Goal: Transaction & Acquisition: Purchase product/service

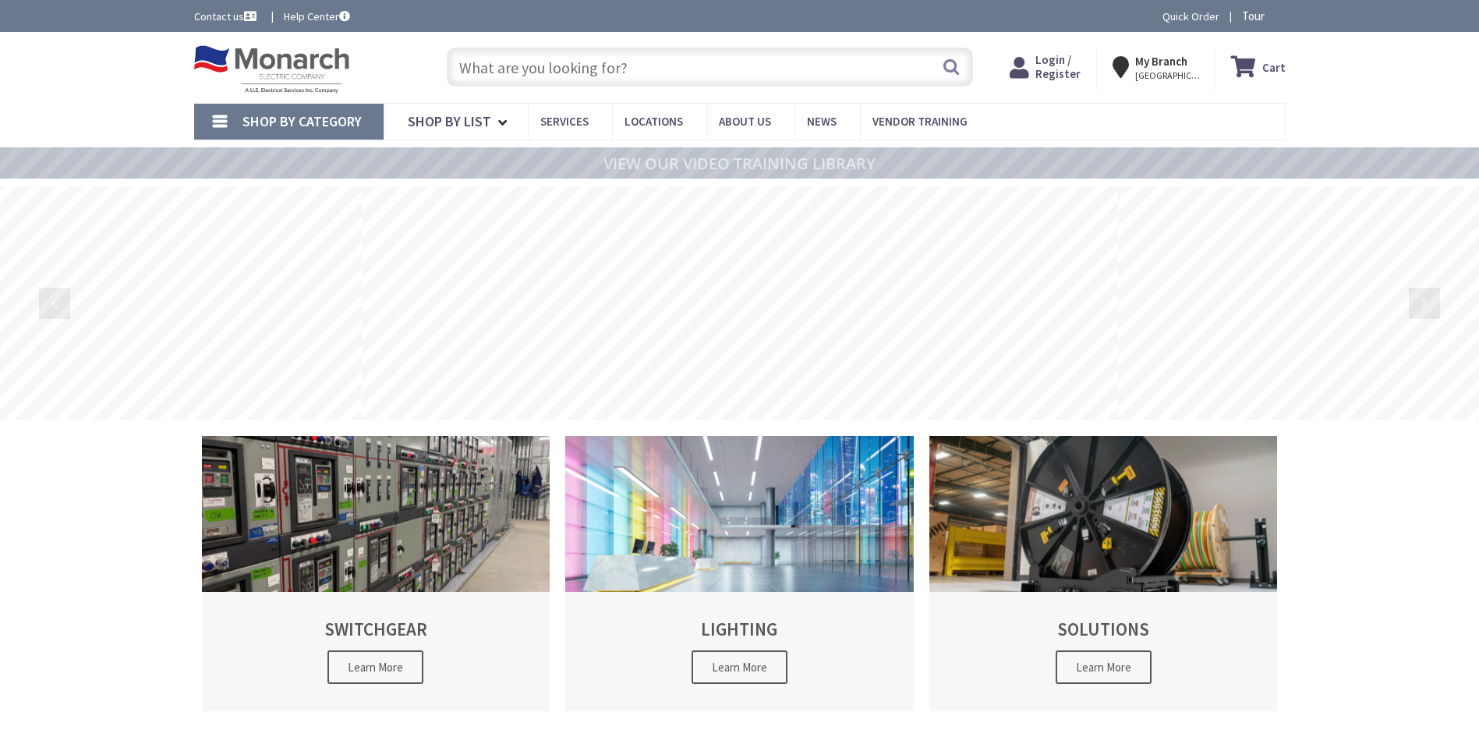
click at [600, 64] on input "text" at bounding box center [710, 67] width 526 height 39
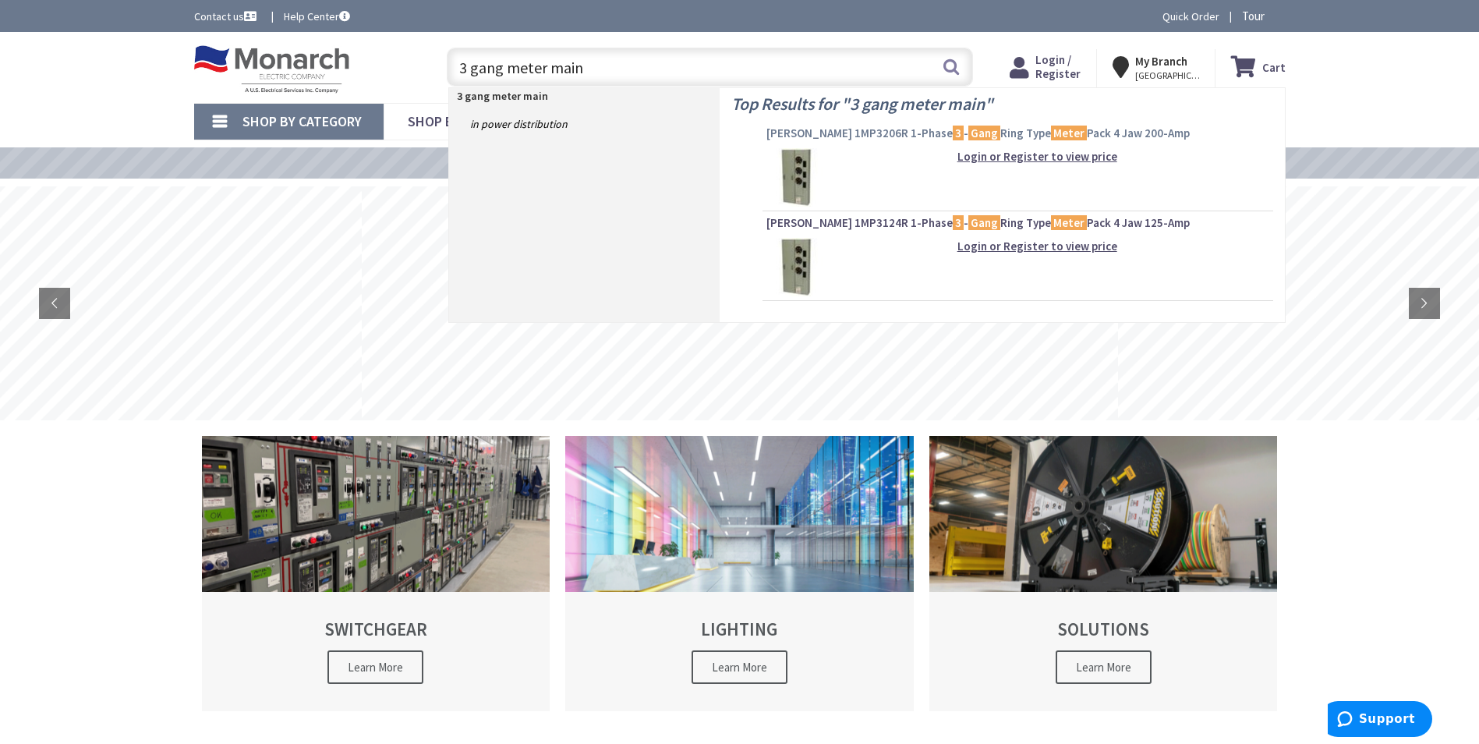
type input "3 gang meter main"
click at [822, 129] on span "Eaton 1MP3206R 1-Phase 3 - Gang Ring Type Meter Pack 4 Jaw 200-Amp" at bounding box center [1017, 134] width 503 height 16
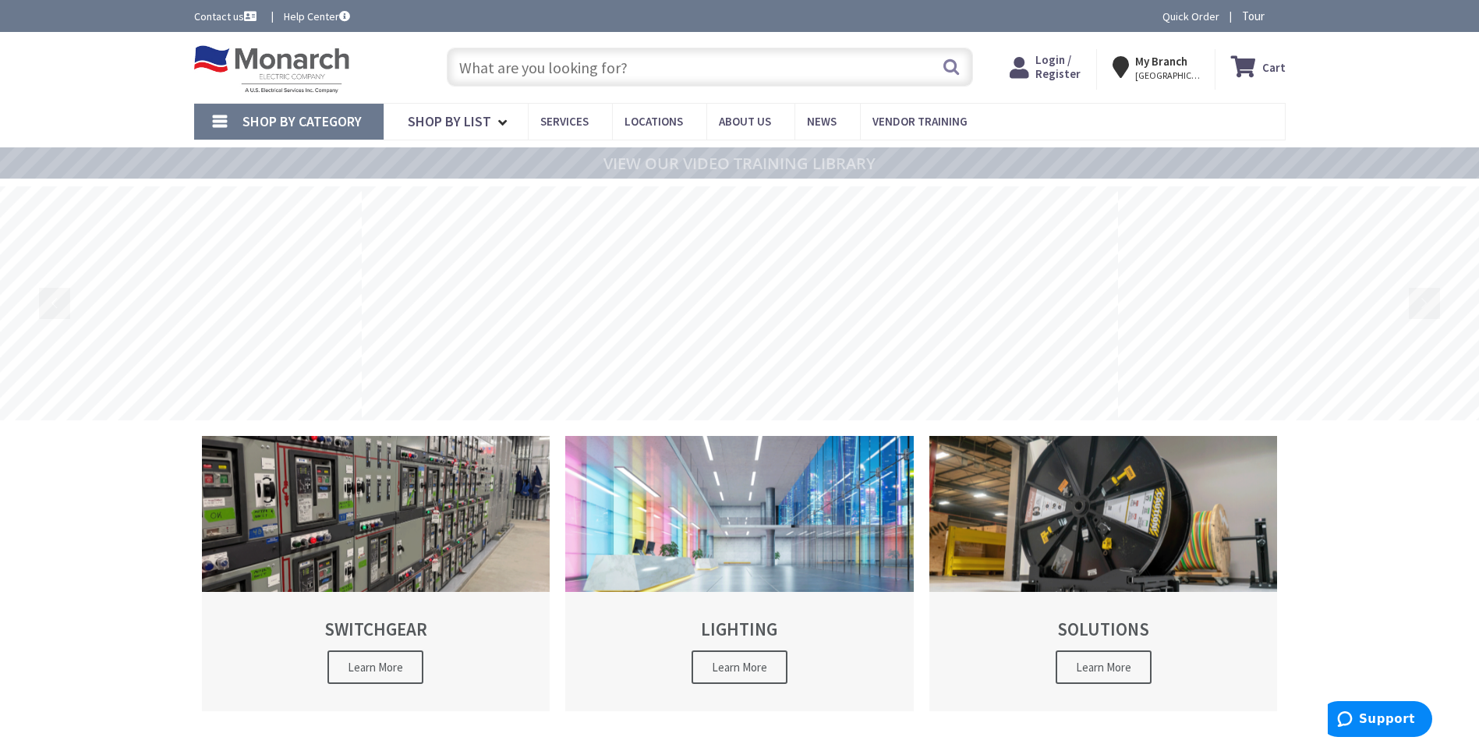
click at [728, 57] on input "text" at bounding box center [710, 67] width 526 height 39
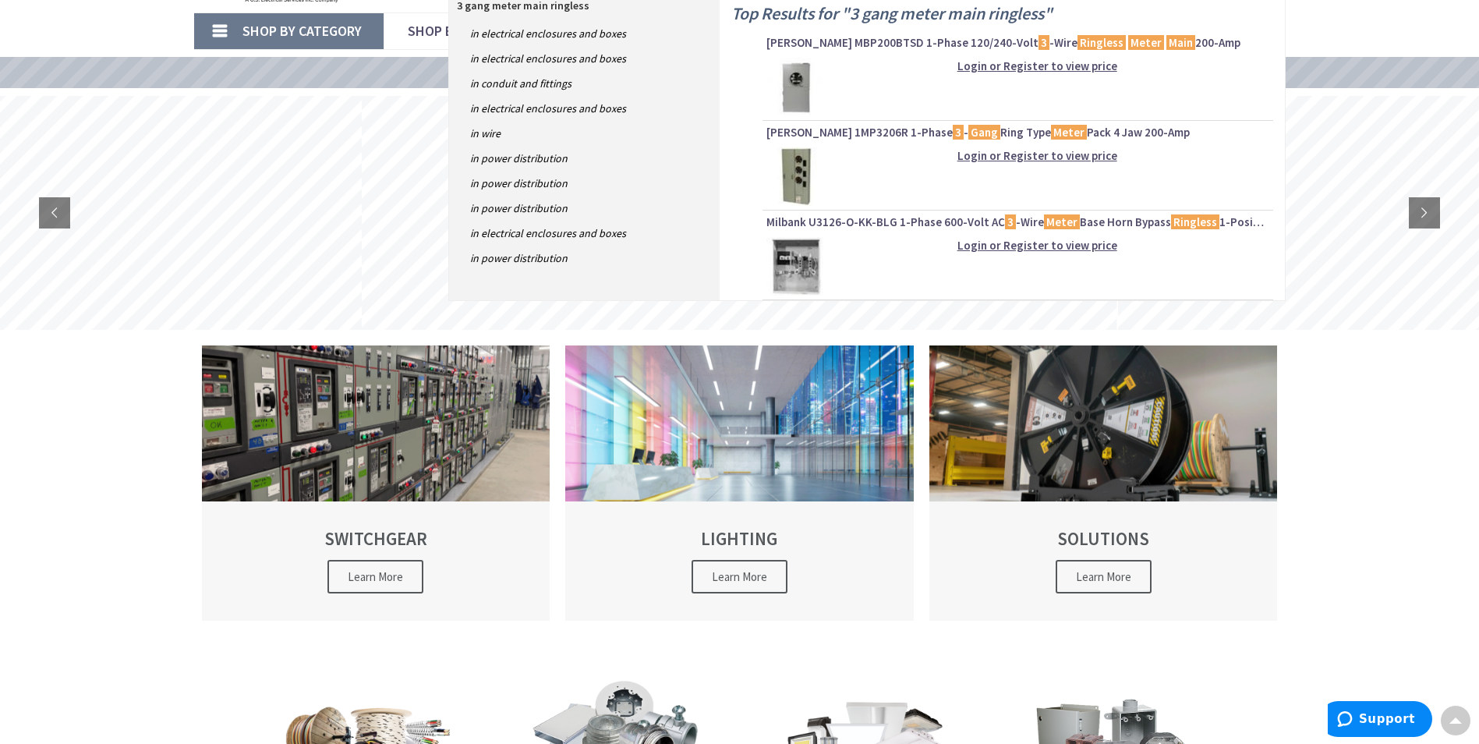
scroll to position [78, 0]
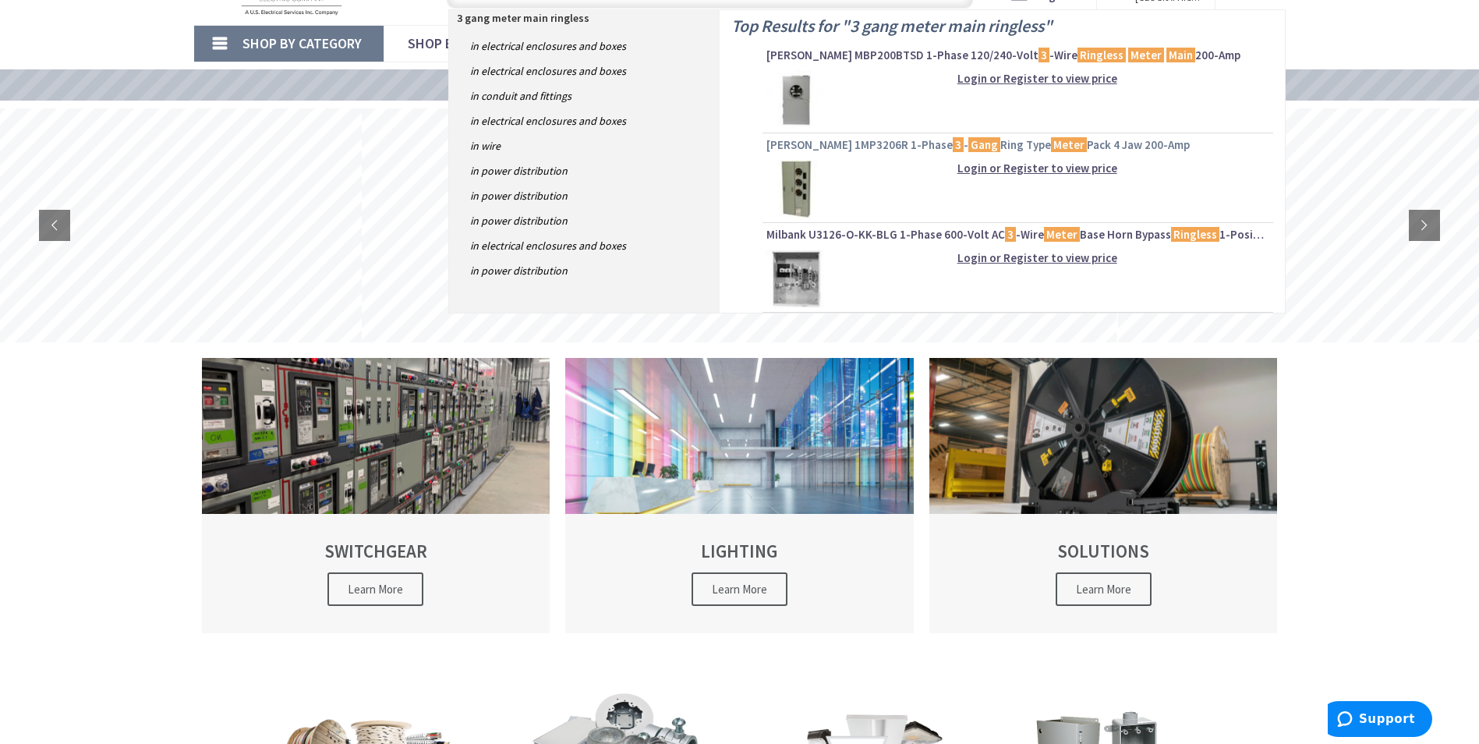
type input "3 gang meter main ringless"
click at [805, 146] on span "Eaton 1MP3206R 1-Phase 3 - Gang Ring Type Meter Pack 4 Jaw 200-Amp" at bounding box center [1017, 145] width 503 height 16
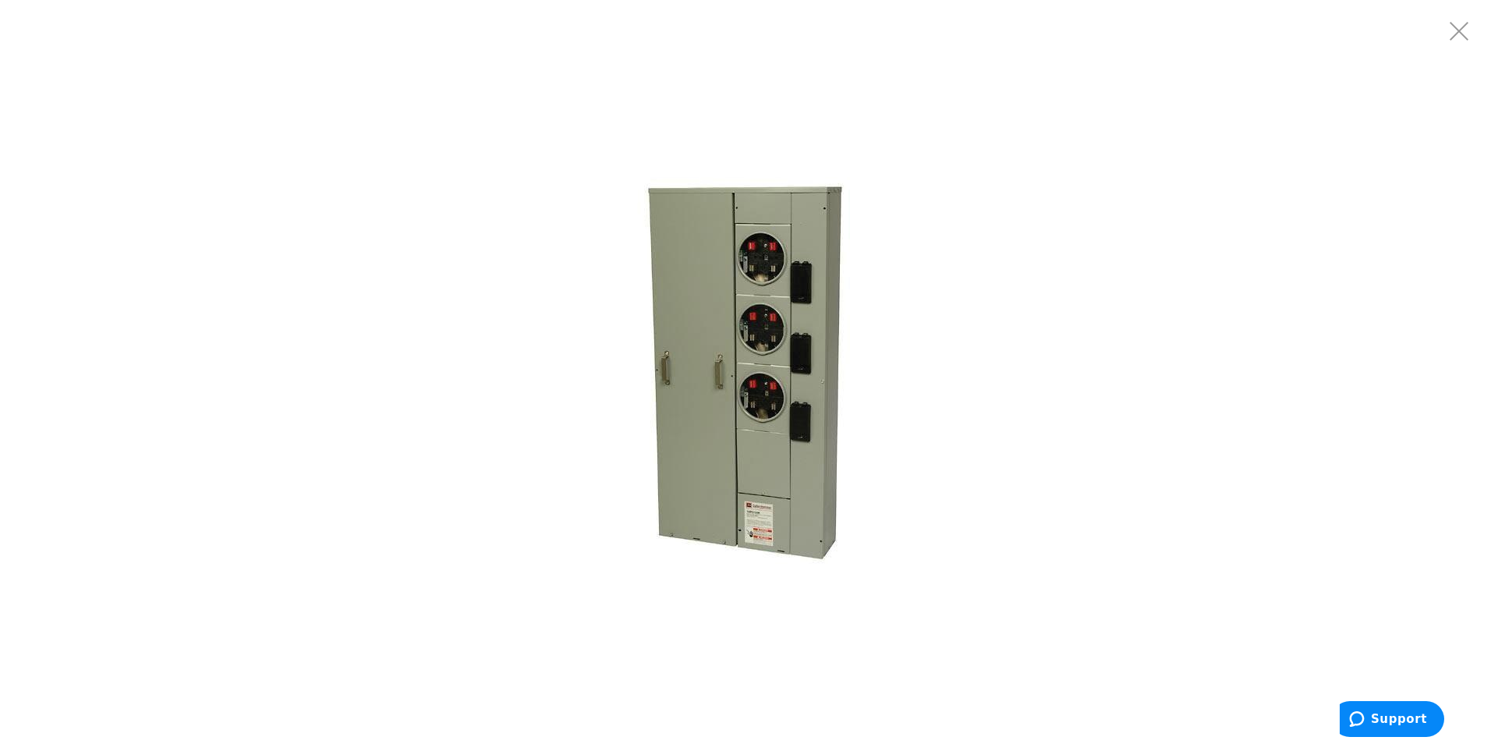
click at [731, 345] on img at bounding box center [745, 372] width 390 height 390
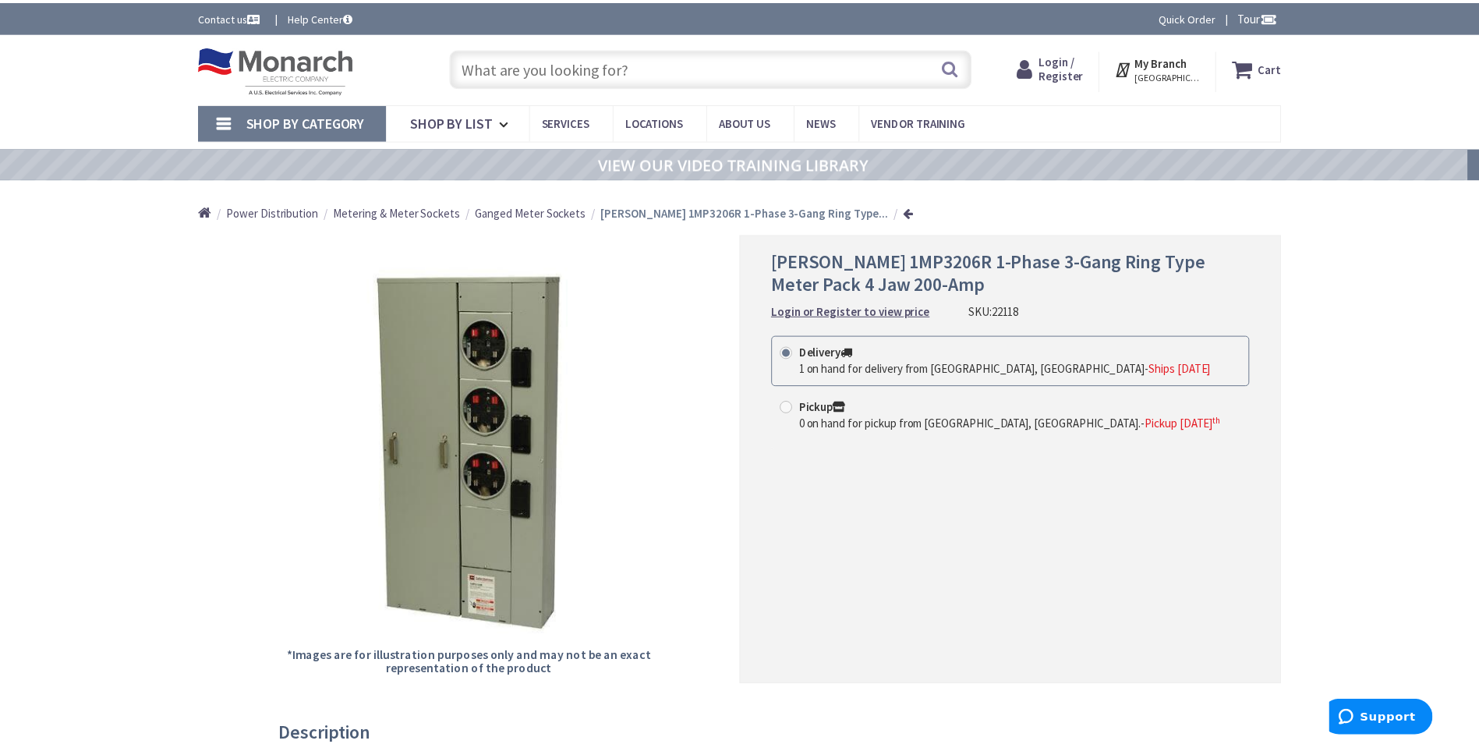
scroll to position [78, 0]
